Goal: Task Accomplishment & Management: Use online tool/utility

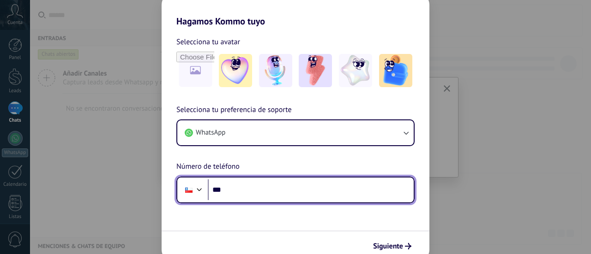
click at [265, 197] on input "***" at bounding box center [311, 190] width 206 height 21
type input "**********"
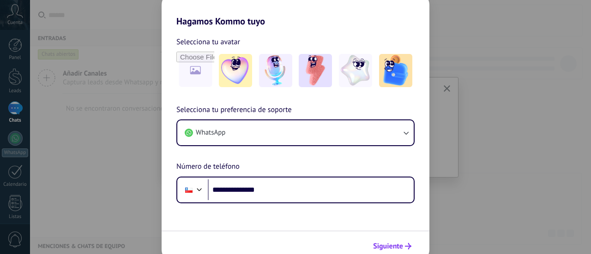
click at [395, 244] on span "Siguiente" at bounding box center [388, 246] width 30 height 6
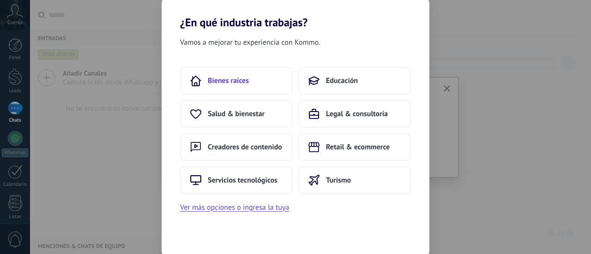
click at [239, 78] on span "Bienes raíces" at bounding box center [228, 80] width 41 height 9
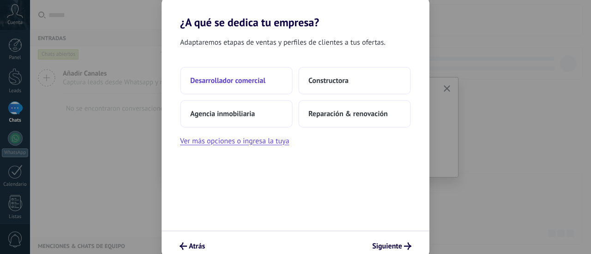
click at [239, 83] on span "Desarrollador comercial" at bounding box center [227, 80] width 75 height 9
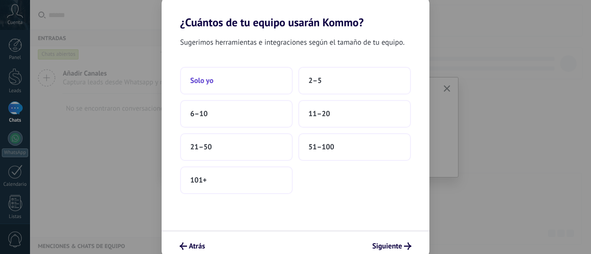
click at [258, 86] on button "Solo yo" at bounding box center [236, 81] width 113 height 28
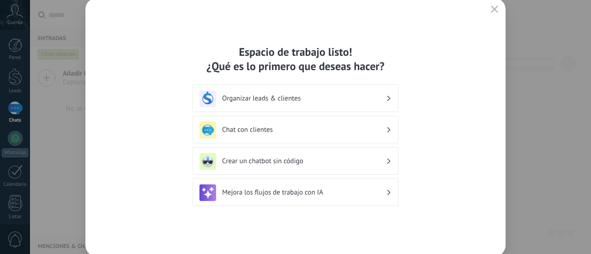
click at [272, 98] on h3 "Organizar leads & clientes" at bounding box center [304, 98] width 164 height 9
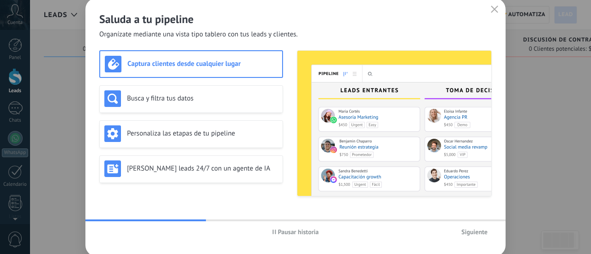
click at [465, 231] on span "Siguiente" at bounding box center [474, 232] width 26 height 6
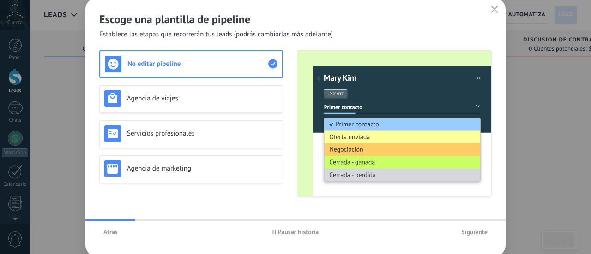
click at [472, 229] on span "Siguiente" at bounding box center [474, 232] width 26 height 6
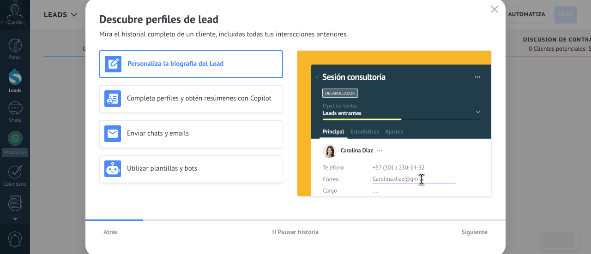
click at [464, 232] on span "Siguiente" at bounding box center [474, 232] width 26 height 6
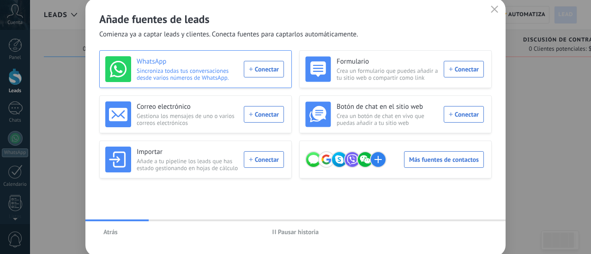
click at [261, 71] on div "WhatsApp Sincroniza todas tus conversaciones desde varios números de WhatsApp. …" at bounding box center [194, 69] width 179 height 26
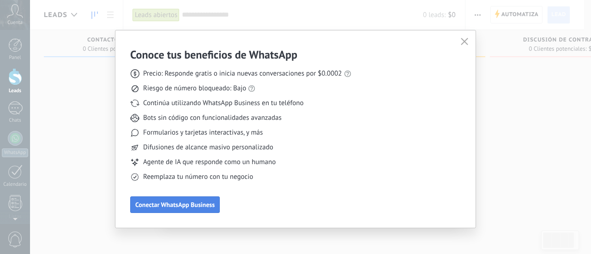
click at [188, 204] on span "Conectar WhatsApp Business" at bounding box center [174, 205] width 79 height 6
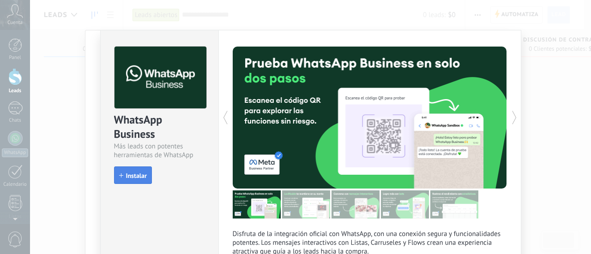
click at [140, 176] on span "Instalar" at bounding box center [136, 176] width 21 height 6
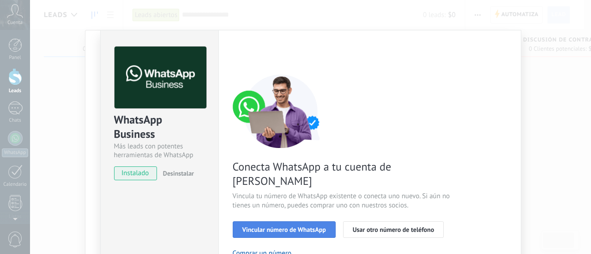
click at [298, 227] on span "Vincular número de WhatsApp" at bounding box center [284, 230] width 84 height 6
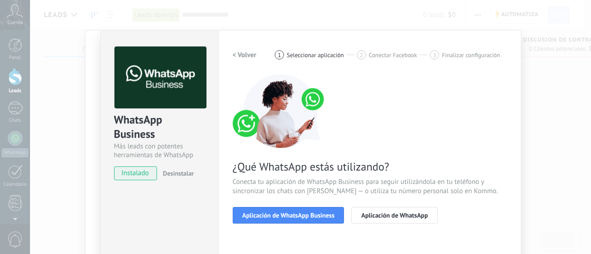
click at [298, 217] on span "Aplicación de WhatsApp Business" at bounding box center [288, 215] width 92 height 6
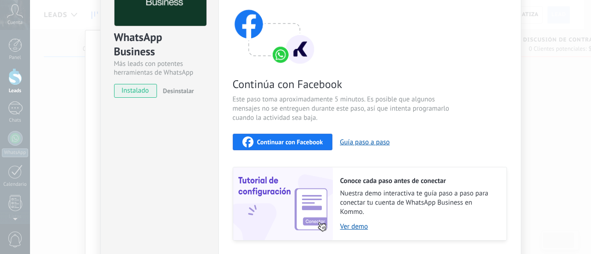
scroll to position [67, 0]
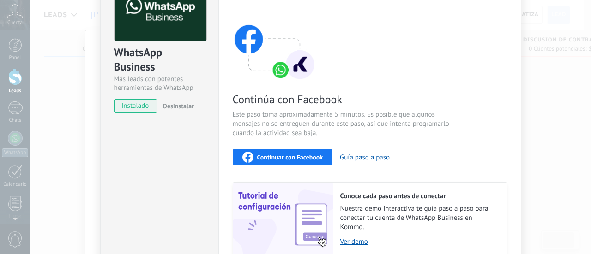
click at [264, 158] on span "Continuar con Facebook" at bounding box center [290, 157] width 66 height 6
